Goal: Information Seeking & Learning: Learn about a topic

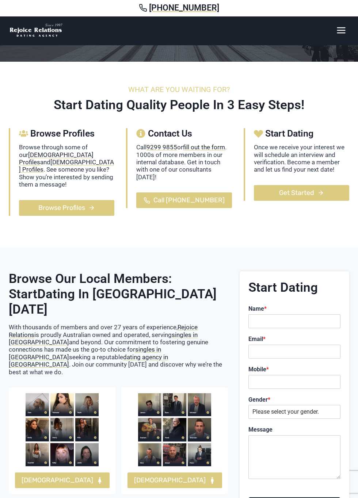
scroll to position [128, 0]
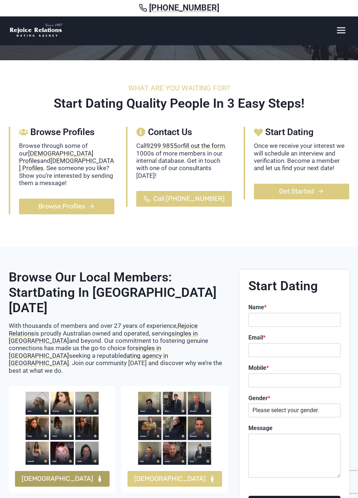
click at [69, 473] on span "FEMALES" at bounding box center [58, 478] width 72 height 11
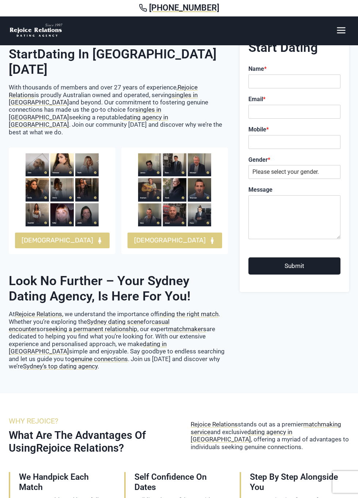
scroll to position [367, 0]
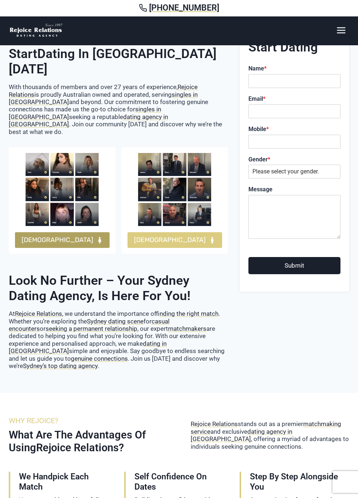
click at [63, 235] on span "[DEMOGRAPHIC_DATA]" at bounding box center [58, 240] width 72 height 11
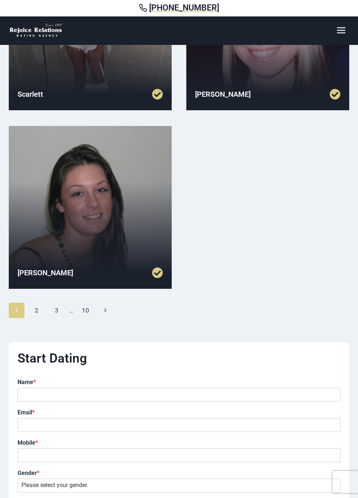
scroll to position [686, 0]
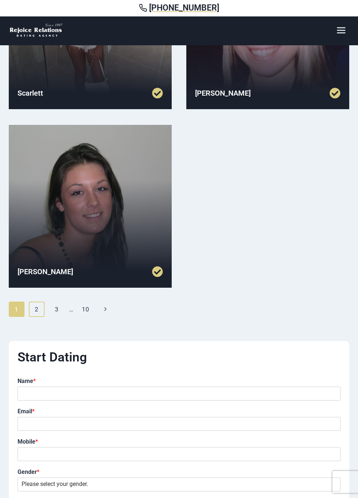
click at [37, 311] on link "2" at bounding box center [37, 308] width 16 height 15
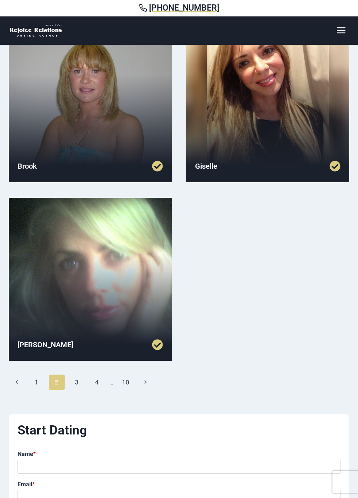
scroll to position [614, 0]
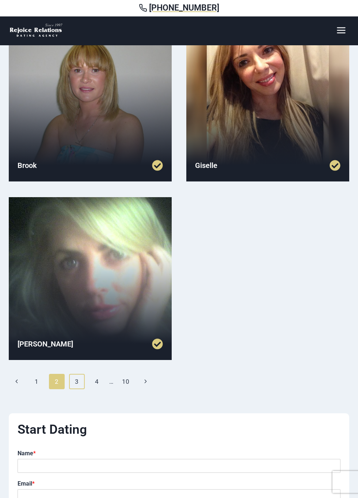
click at [76, 381] on link "3" at bounding box center [77, 381] width 16 height 15
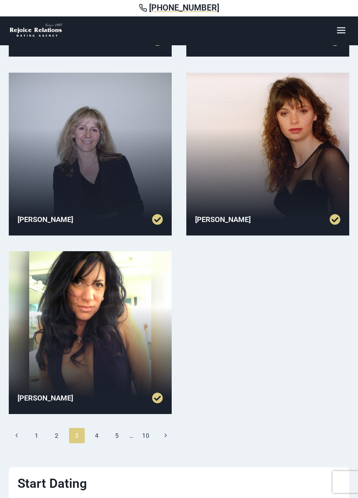
scroll to position [561, 0]
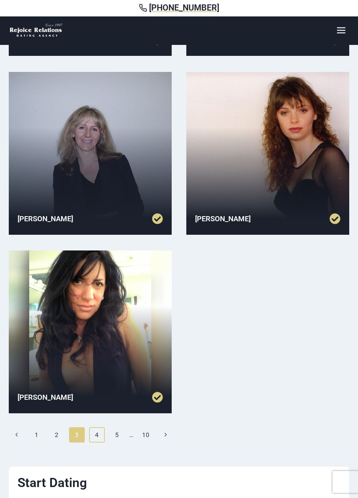
click at [97, 437] on link "4" at bounding box center [97, 434] width 16 height 15
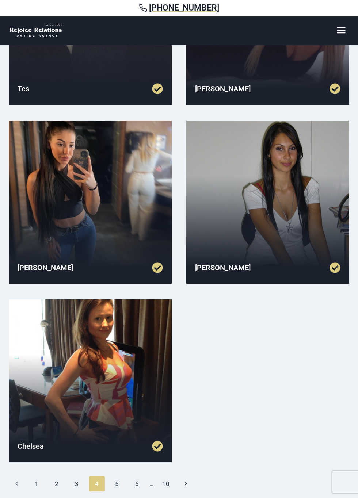
scroll to position [512, 0]
click at [117, 485] on link "5" at bounding box center [117, 483] width 16 height 15
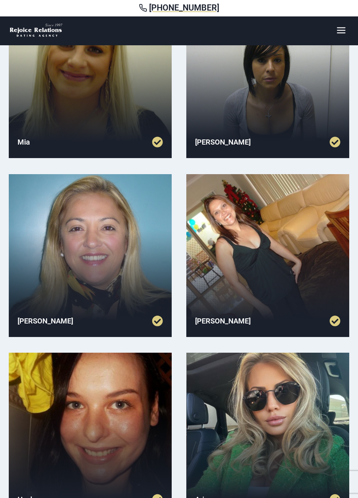
scroll to position [101, 0]
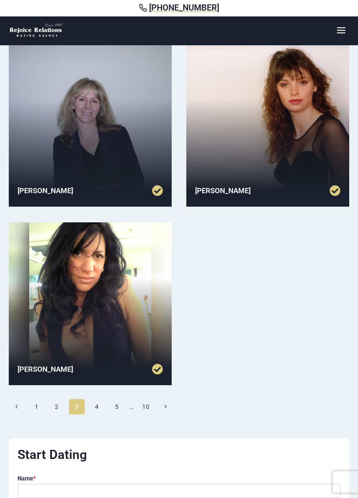
scroll to position [631, 0]
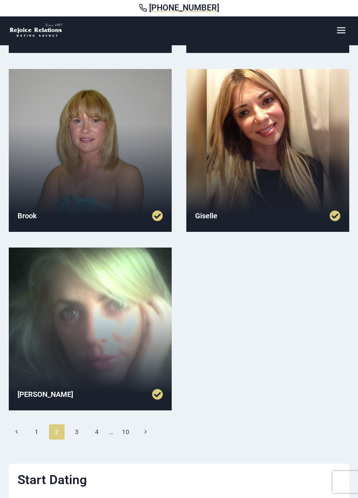
scroll to position [605, 0]
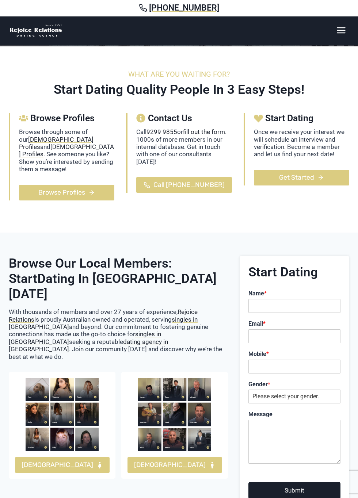
scroll to position [143, 0]
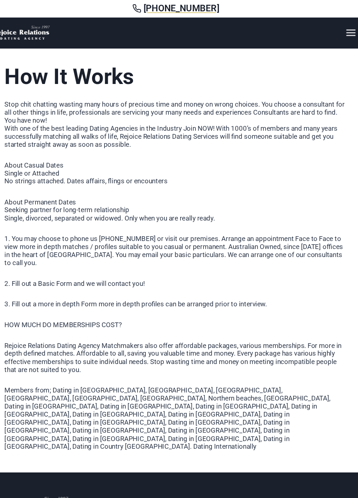
scroll to position [215, 0]
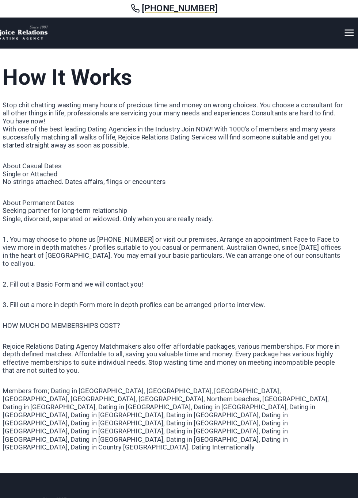
click at [337, 280] on div "3 x 100% 100% Australian owned and operated 100% All members verified 100% Guar…" at bounding box center [178, 150] width 317 height 536
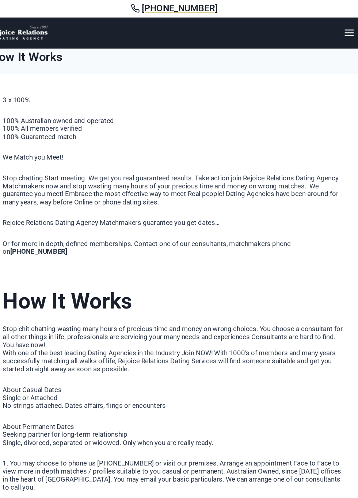
scroll to position [0, 0]
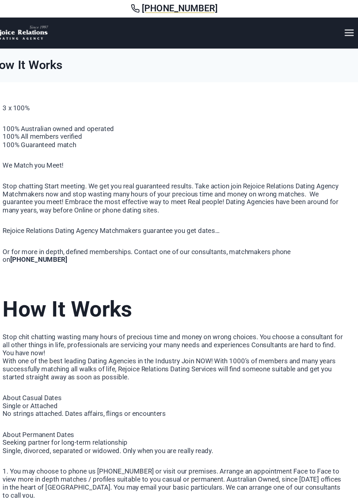
click at [344, 369] on div "3 x 100% 100% Australian owned and operated 100% All members verified 100% Guar…" at bounding box center [179, 365] width 334 height 554
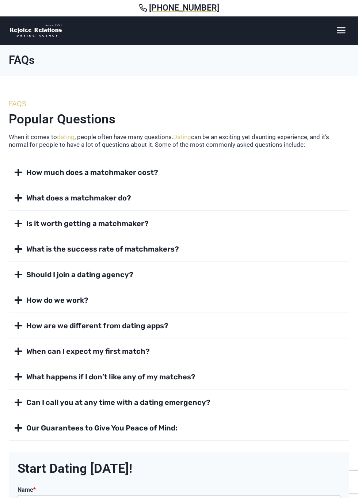
click at [17, 176] on span at bounding box center [18, 172] width 9 height 9
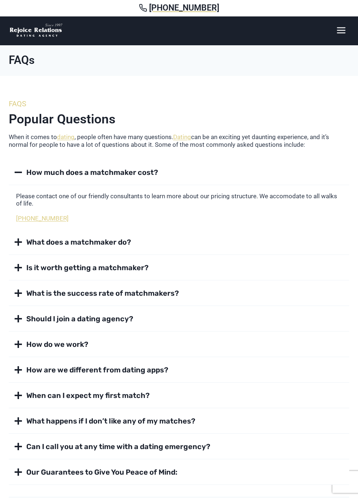
click at [19, 172] on span at bounding box center [18, 172] width 9 height 9
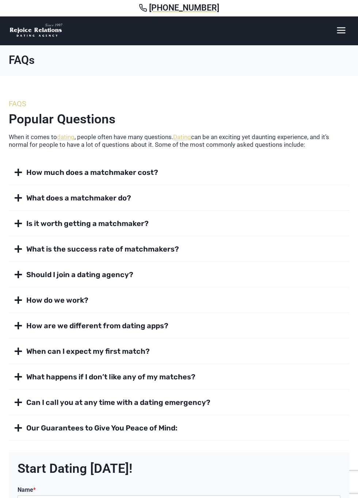
click at [18, 300] on span at bounding box center [18, 300] width 9 height 9
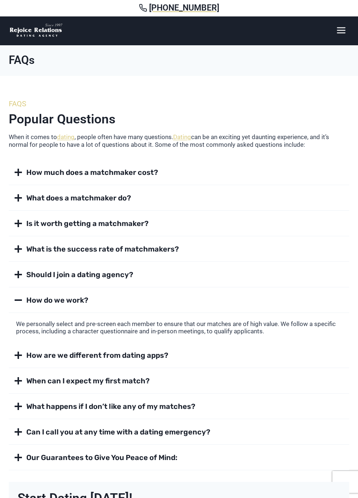
click at [14, 303] on button "How do we work?" at bounding box center [179, 300] width 340 height 25
